Goal: Task Accomplishment & Management: Complete application form

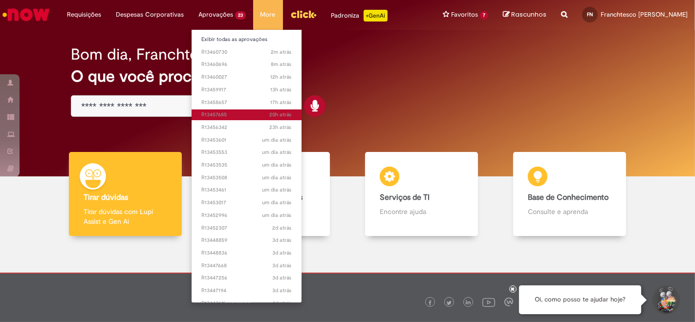
click at [240, 112] on span "20h atrás 20 horas atrás R13457685" at bounding box center [246, 115] width 90 height 8
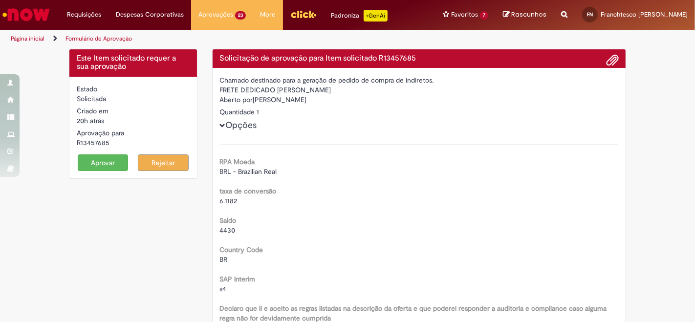
click at [414, 109] on div "Quantidade 1" at bounding box center [419, 112] width 399 height 10
click at [103, 160] on button "Aprovar" at bounding box center [103, 162] width 51 height 17
